Goal: Information Seeking & Learning: Learn about a topic

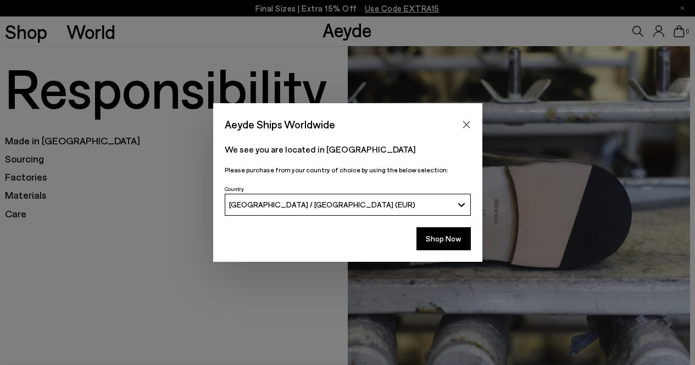
scroll to position [19, 0]
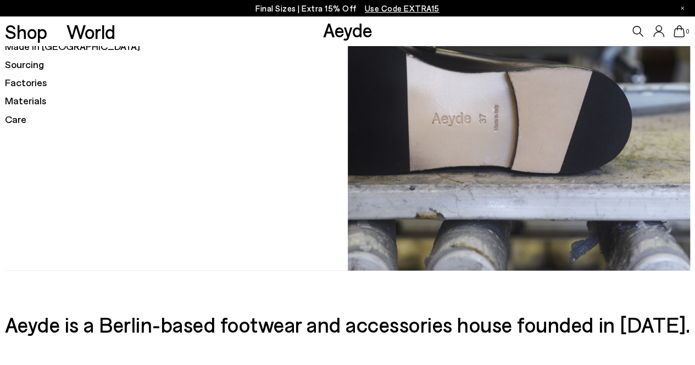
scroll to position [45, 0]
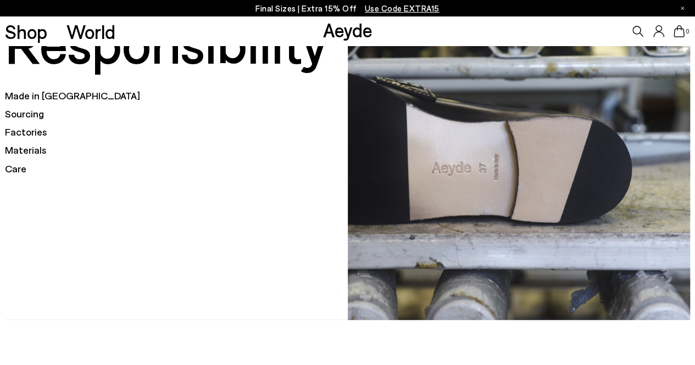
click at [42, 93] on h5 "Made in [GEOGRAPHIC_DATA]" at bounding box center [176, 96] width 343 height 14
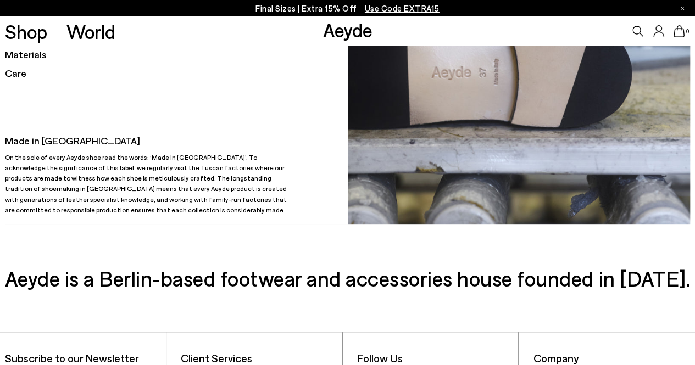
scroll to position [142, 0]
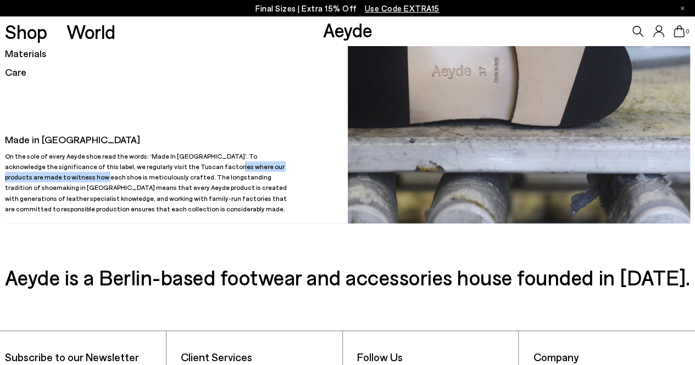
drag, startPoint x: 151, startPoint y: 177, endPoint x: 292, endPoint y: 175, distance: 140.6
click at [292, 175] on p "On the sole of every Aeyde shoe read the words: ‘Made In [GEOGRAPHIC_DATA]’. To…" at bounding box center [150, 182] width 290 height 63
drag, startPoint x: 63, startPoint y: 191, endPoint x: 154, endPoint y: 191, distance: 91.2
click at [154, 191] on p "On the sole of every Aeyde shoe read the words: ‘Made In [GEOGRAPHIC_DATA]’. To…" at bounding box center [150, 182] width 290 height 63
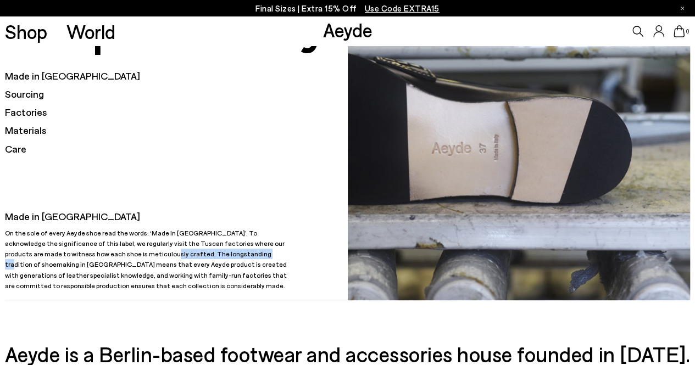
scroll to position [64, 0]
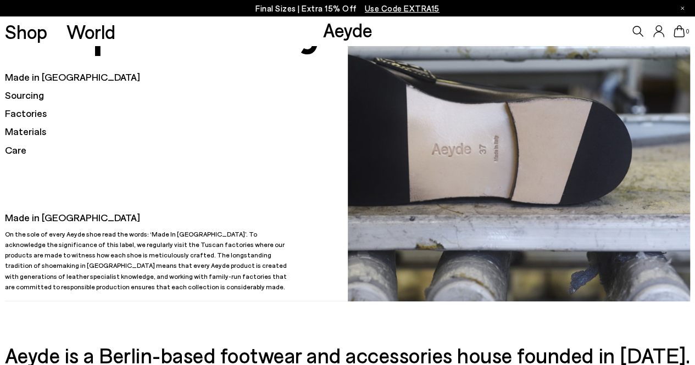
click at [30, 96] on h5 "Sourcing" at bounding box center [176, 95] width 343 height 14
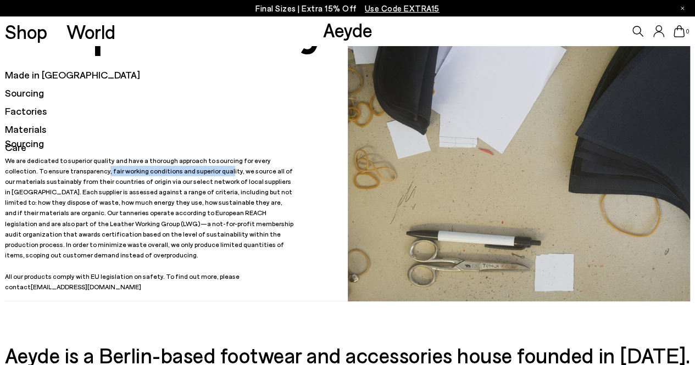
drag, startPoint x: 62, startPoint y: 179, endPoint x: 177, endPoint y: 178, distance: 115.4
click at [177, 178] on p "We are dedicated to superior quality and have a thorough approach to sourcing f…" at bounding box center [150, 223] width 290 height 137
click at [208, 182] on p "We are dedicated to superior quality and have a thorough approach to sourcing f…" at bounding box center [150, 223] width 290 height 137
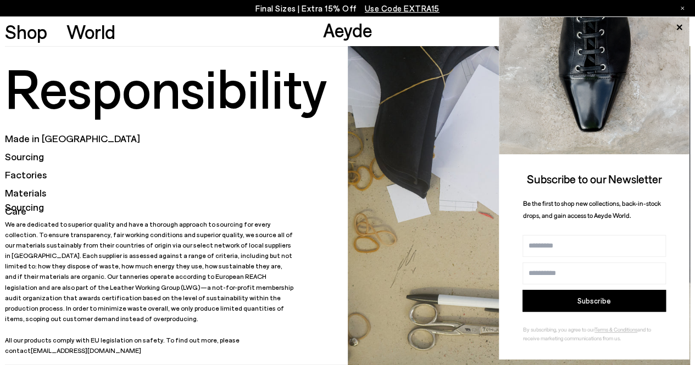
click at [36, 174] on h5 "Factories" at bounding box center [176, 175] width 343 height 14
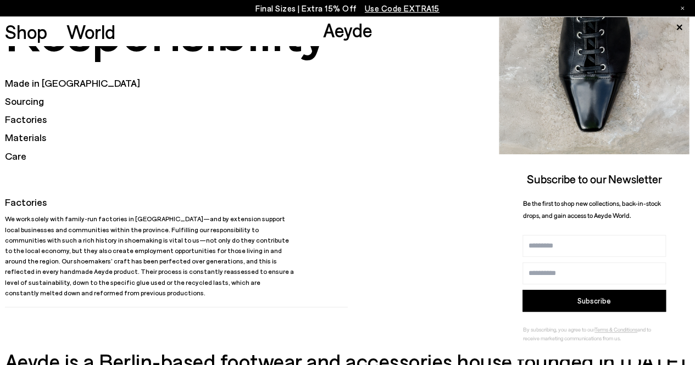
scroll to position [58, 0]
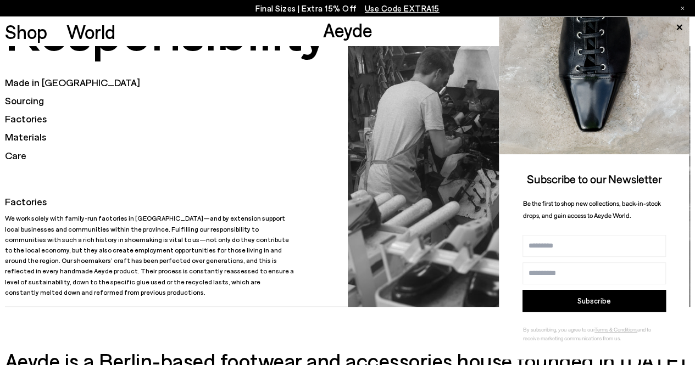
click at [21, 134] on h5 "Materials" at bounding box center [176, 137] width 343 height 14
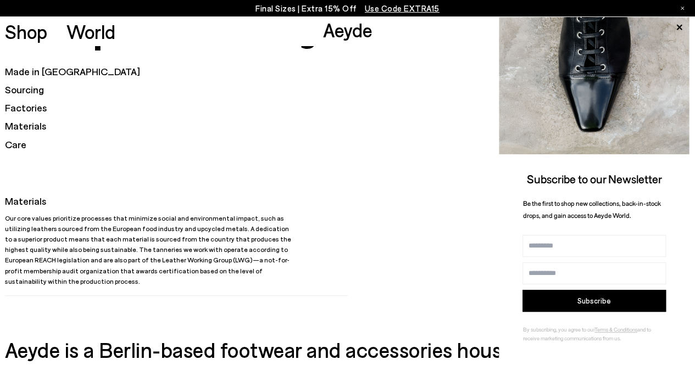
scroll to position [74, 0]
